Goal: Download file/media

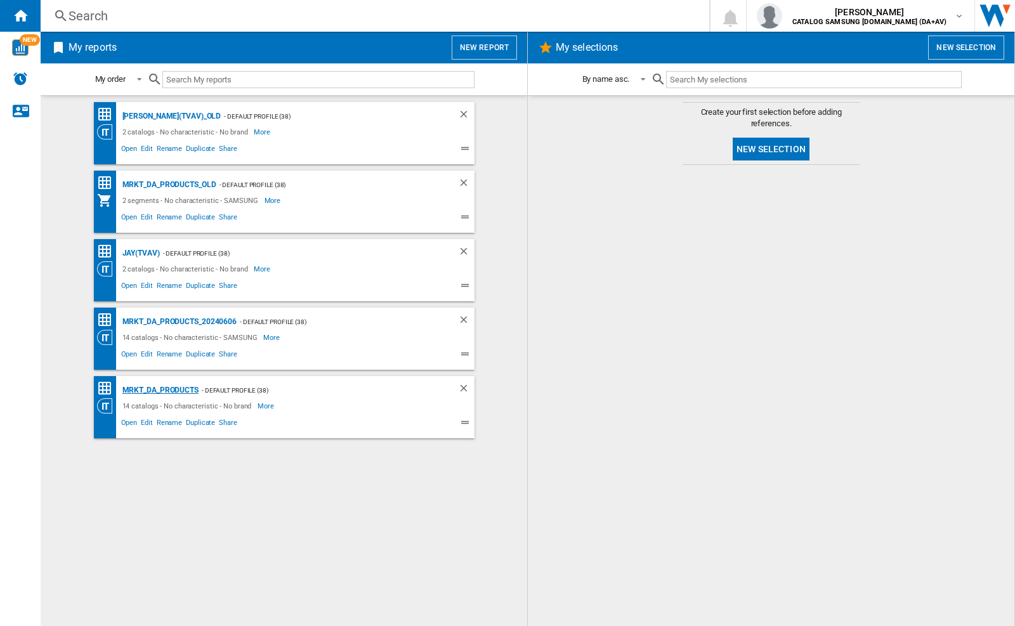
click at [160, 390] on div "MRKT_DA_PRODUCTS" at bounding box center [158, 391] width 79 height 16
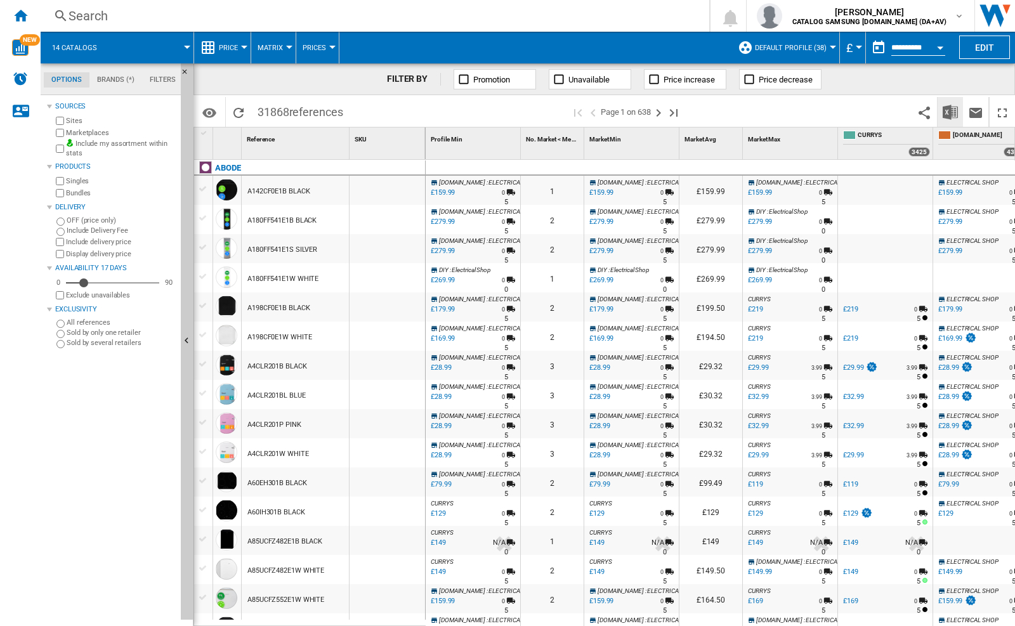
click at [950, 111] on img "Download in Excel" at bounding box center [950, 112] width 15 height 15
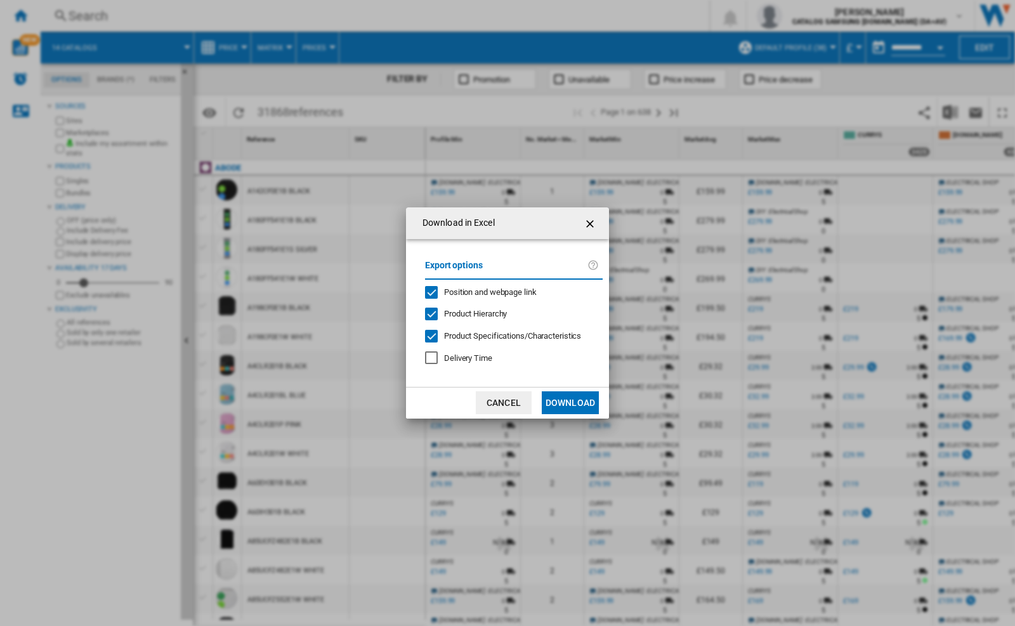
click at [481, 291] on span "Position and webpage link" at bounding box center [490, 292] width 93 height 10
click at [570, 403] on button "Download" at bounding box center [570, 402] width 57 height 23
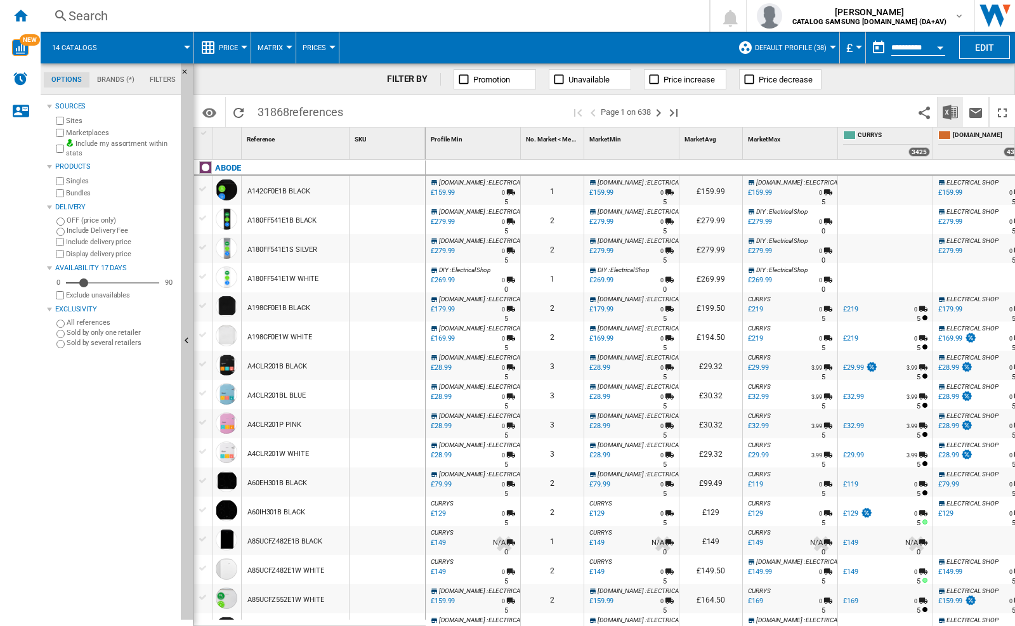
click at [950, 114] on img "Download in Excel" at bounding box center [950, 112] width 15 height 15
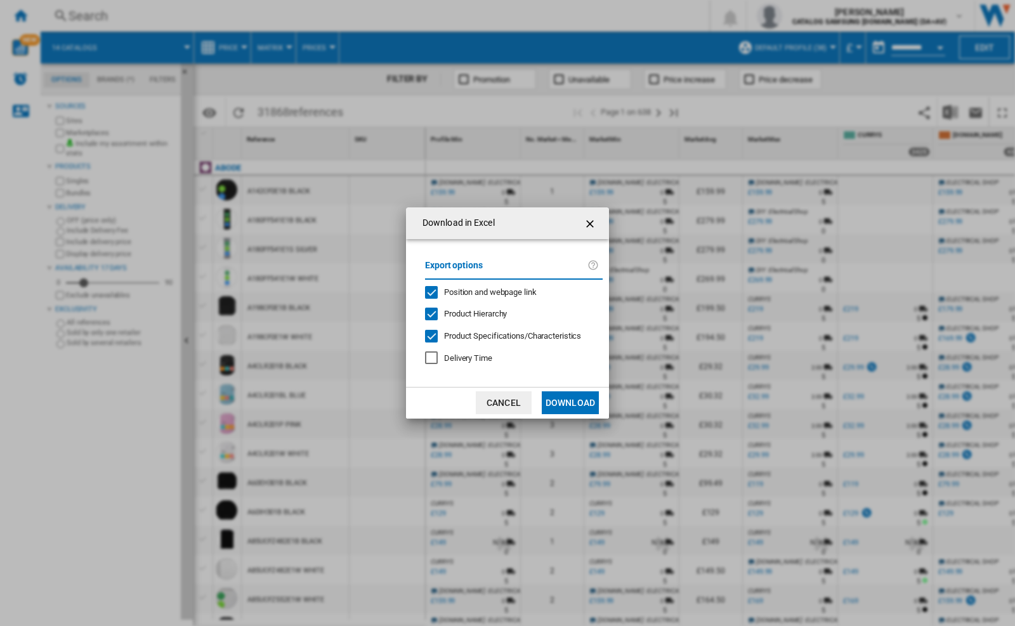
click at [503, 288] on span "Position and webpage link" at bounding box center [490, 292] width 93 height 10
click at [567, 407] on button "Download" at bounding box center [570, 402] width 57 height 23
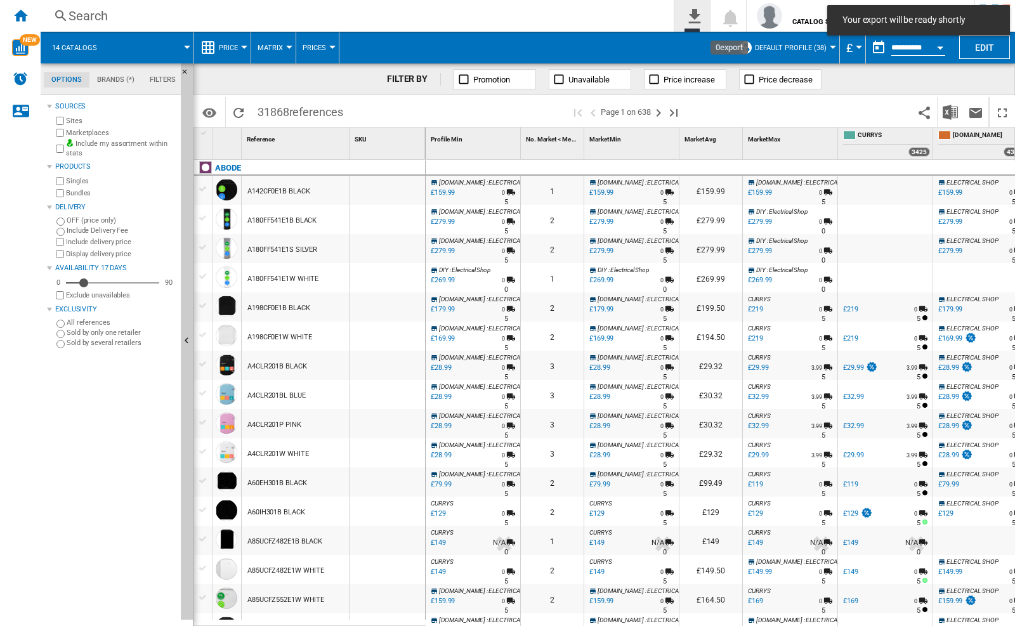
click at [700, 19] on ng-md-icon "0\a export" at bounding box center [691, 14] width 15 height 16
